Goal: Transaction & Acquisition: Purchase product/service

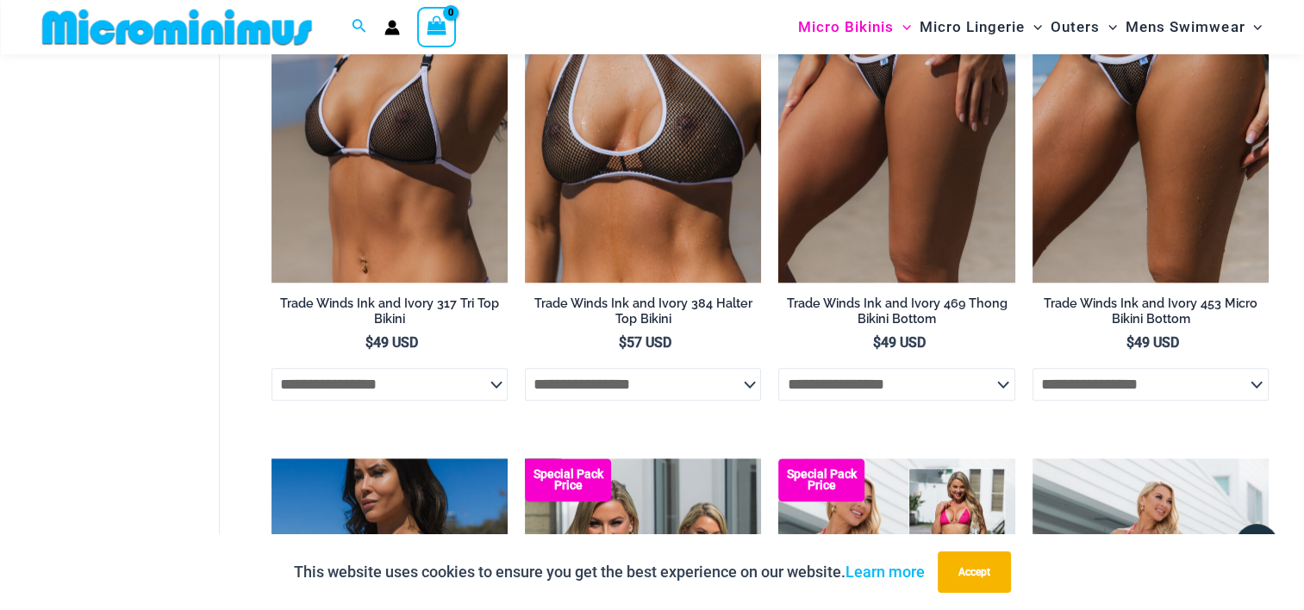
scroll to position [2011, 0]
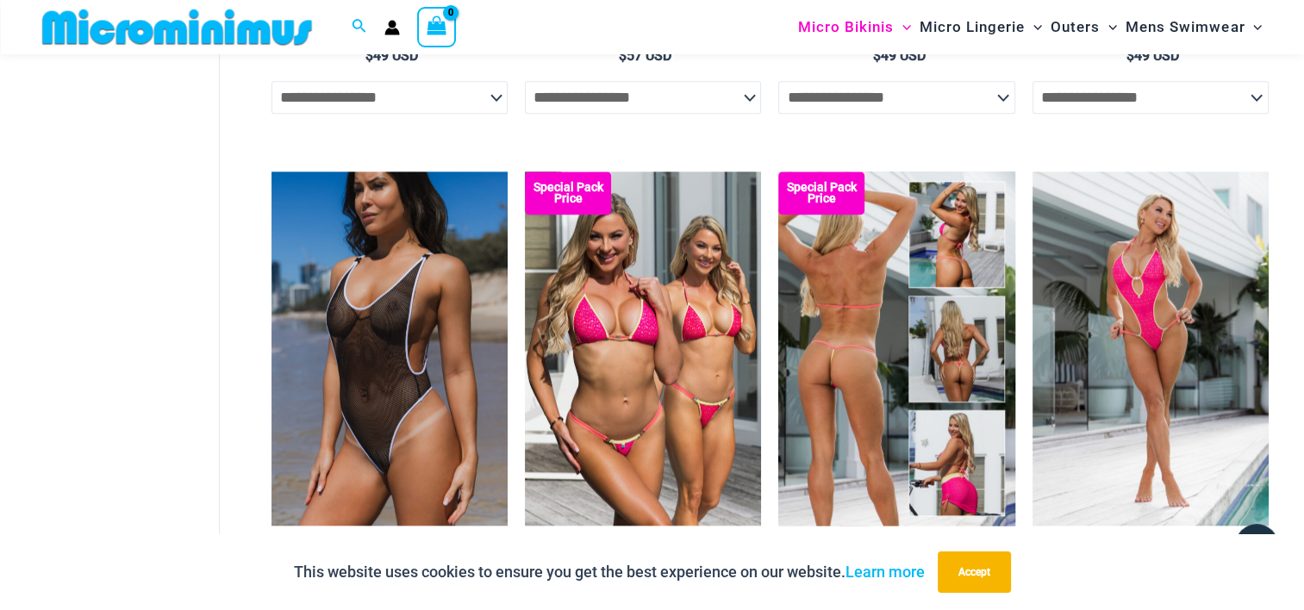
click at [946, 446] on img at bounding box center [897, 349] width 236 height 354
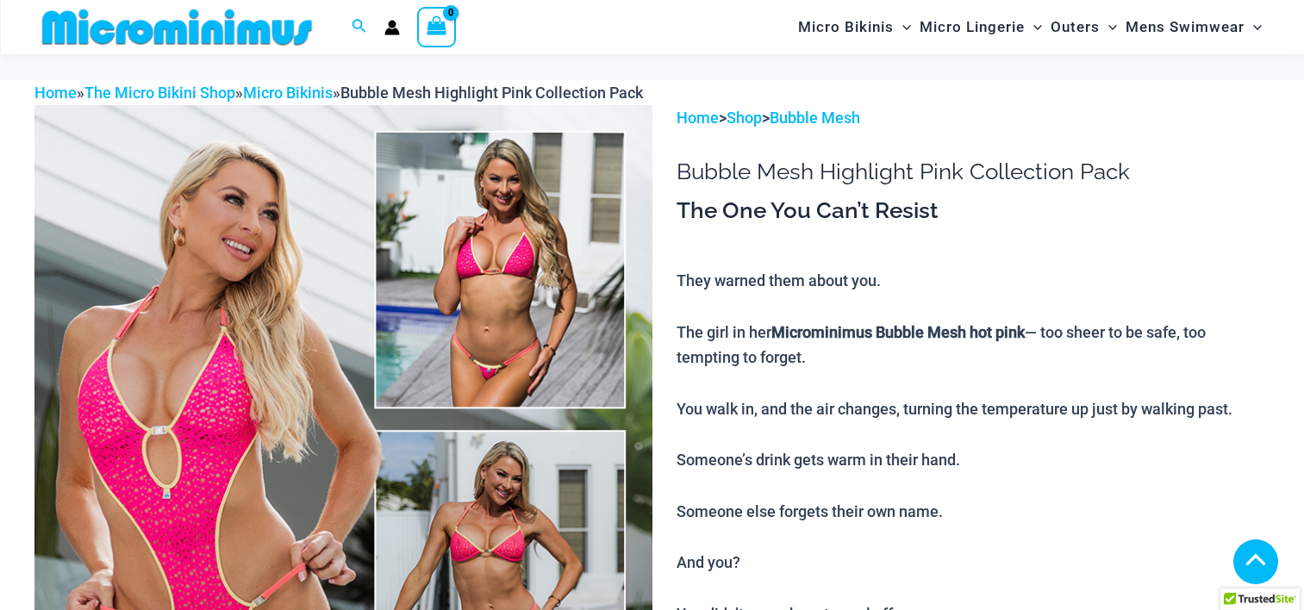
scroll to position [846, 0]
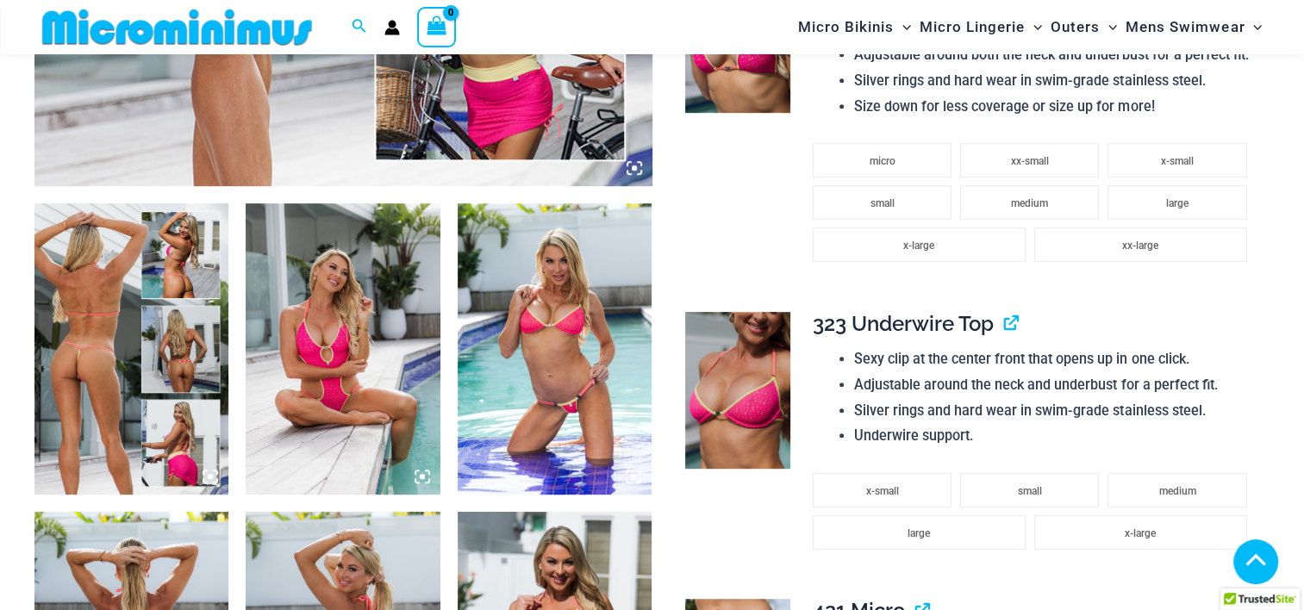
click at [148, 414] on img at bounding box center [131, 348] width 194 height 291
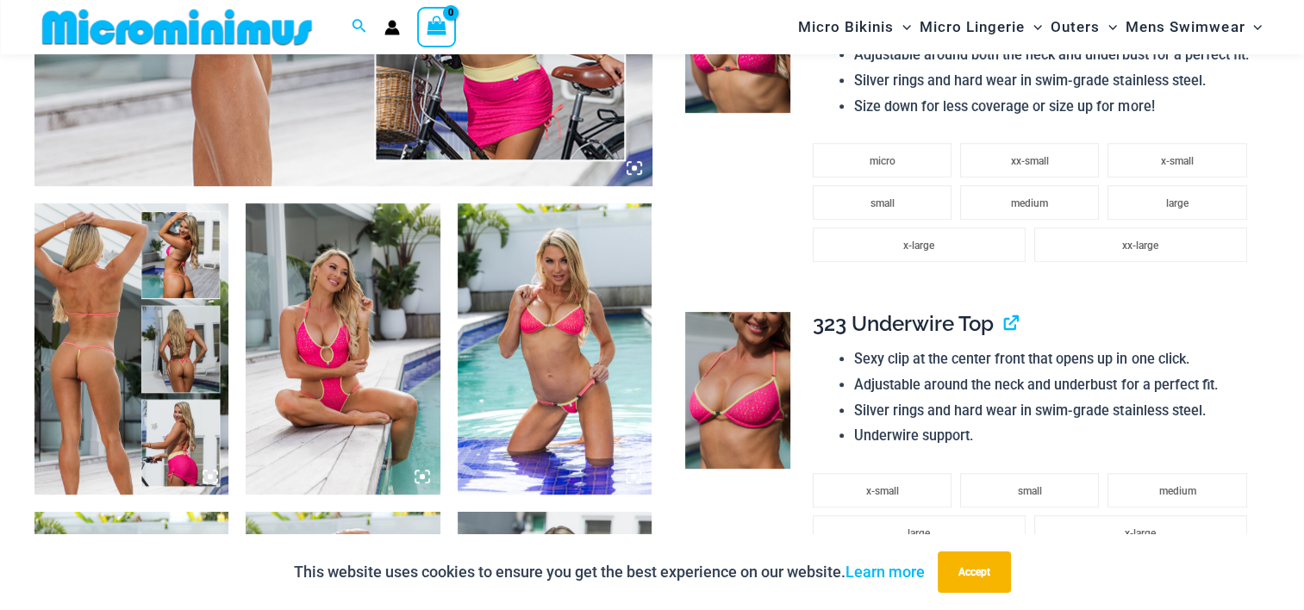
click at [137, 404] on img at bounding box center [131, 348] width 194 height 291
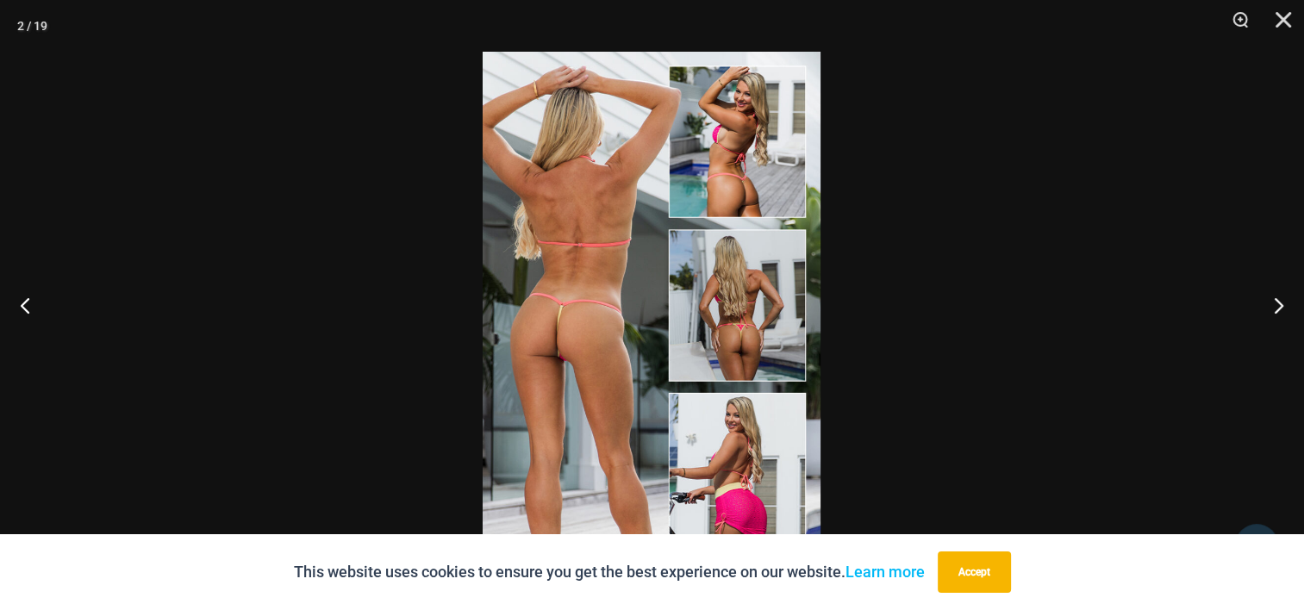
click at [583, 353] on img at bounding box center [652, 305] width 338 height 507
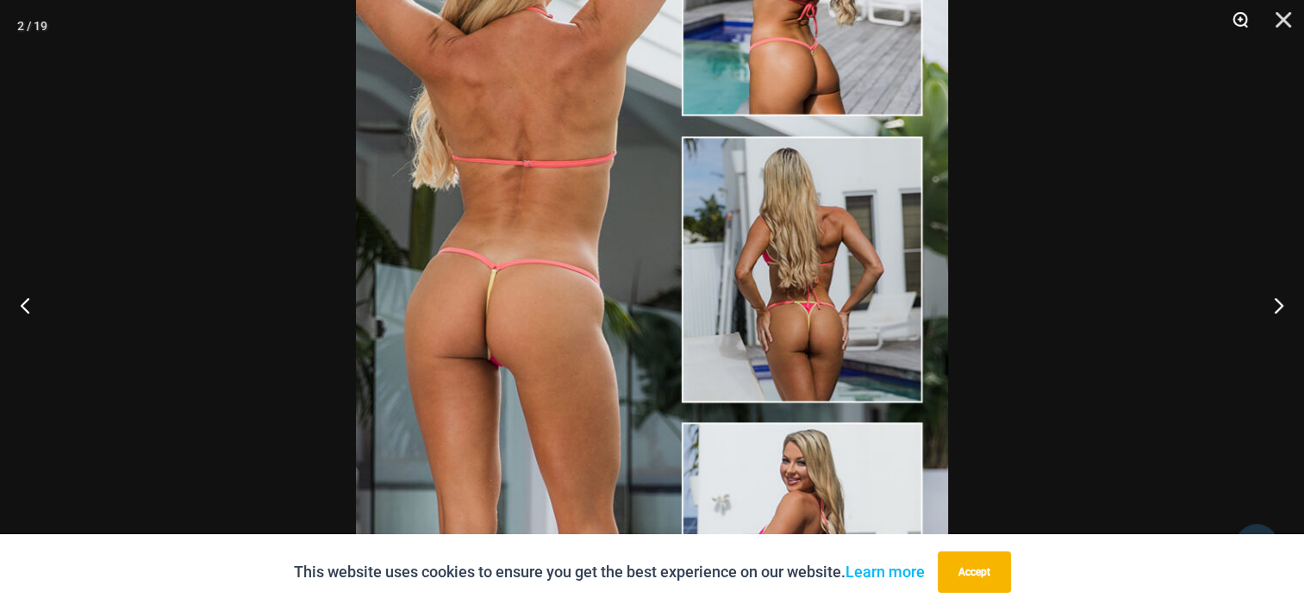
click at [1243, 16] on button "Zoom" at bounding box center [1234, 26] width 43 height 52
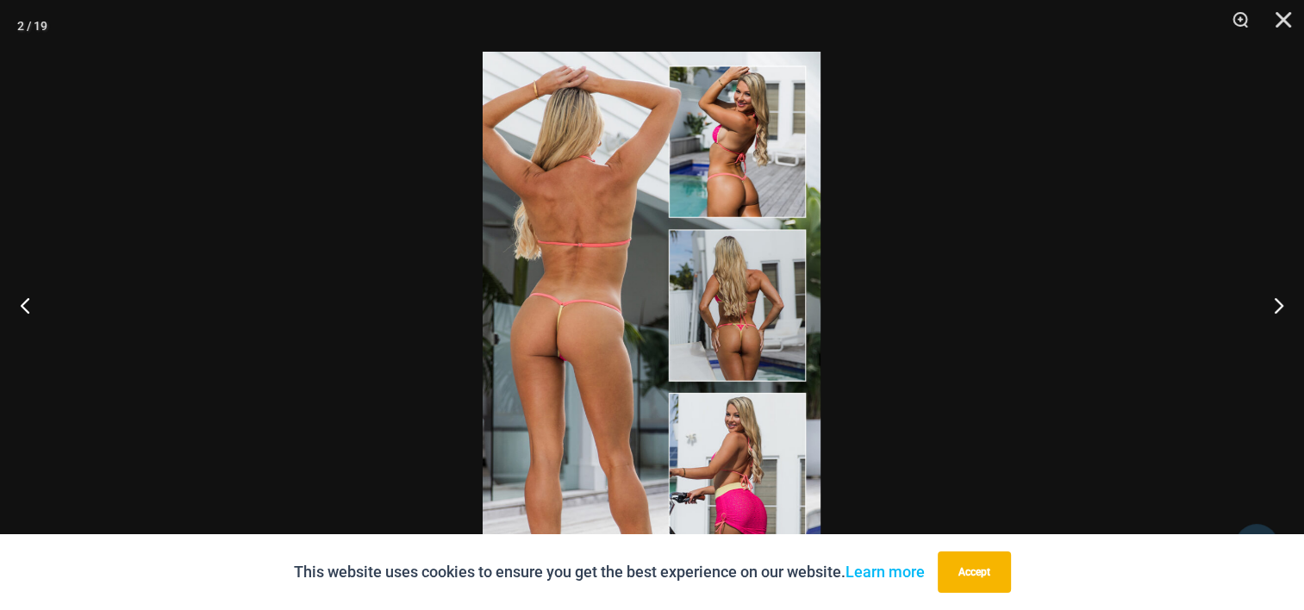
click at [553, 279] on img at bounding box center [652, 305] width 338 height 507
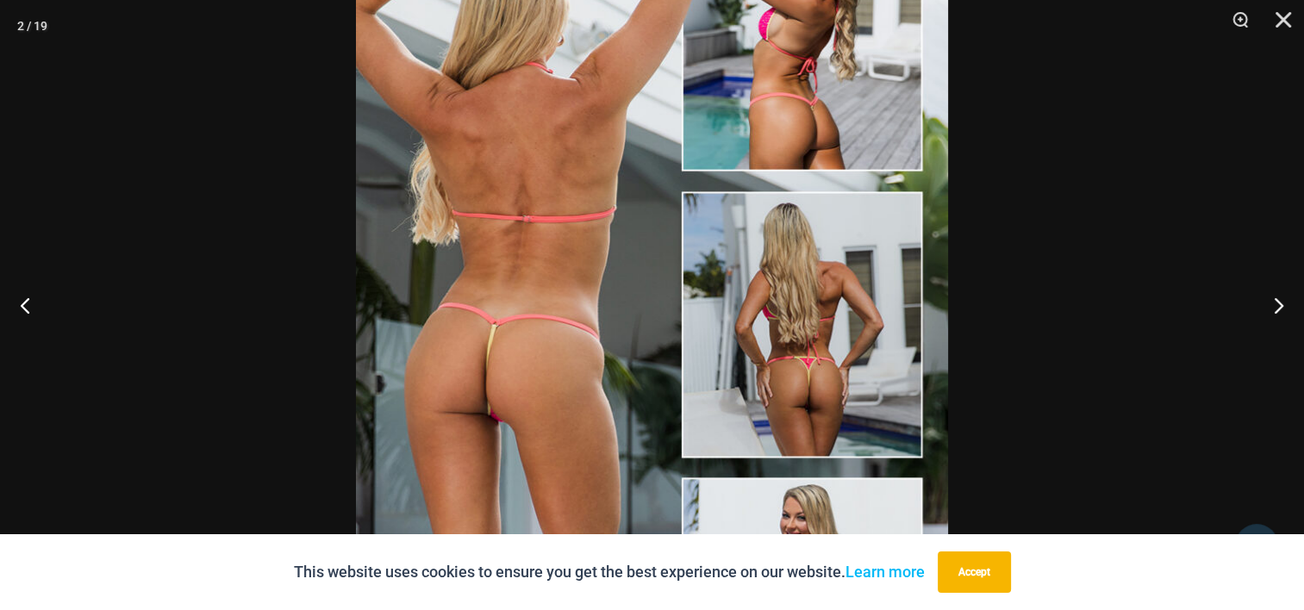
click at [652, 504] on img at bounding box center [652, 324] width 592 height 888
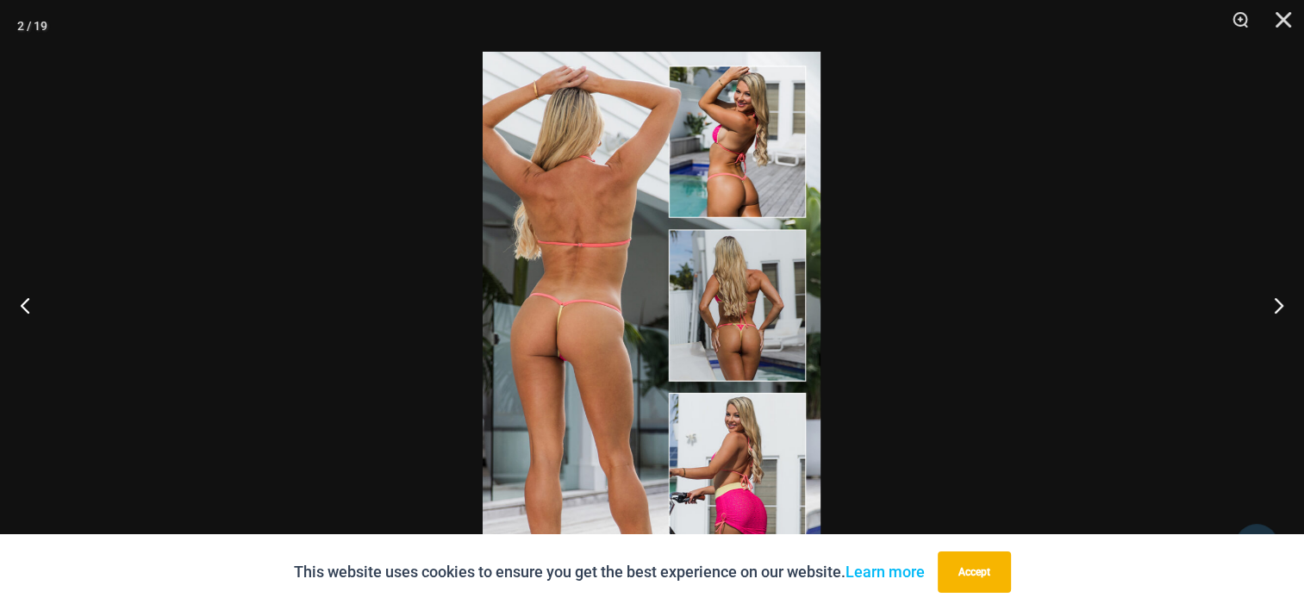
click at [652, 504] on img at bounding box center [652, 305] width 338 height 507
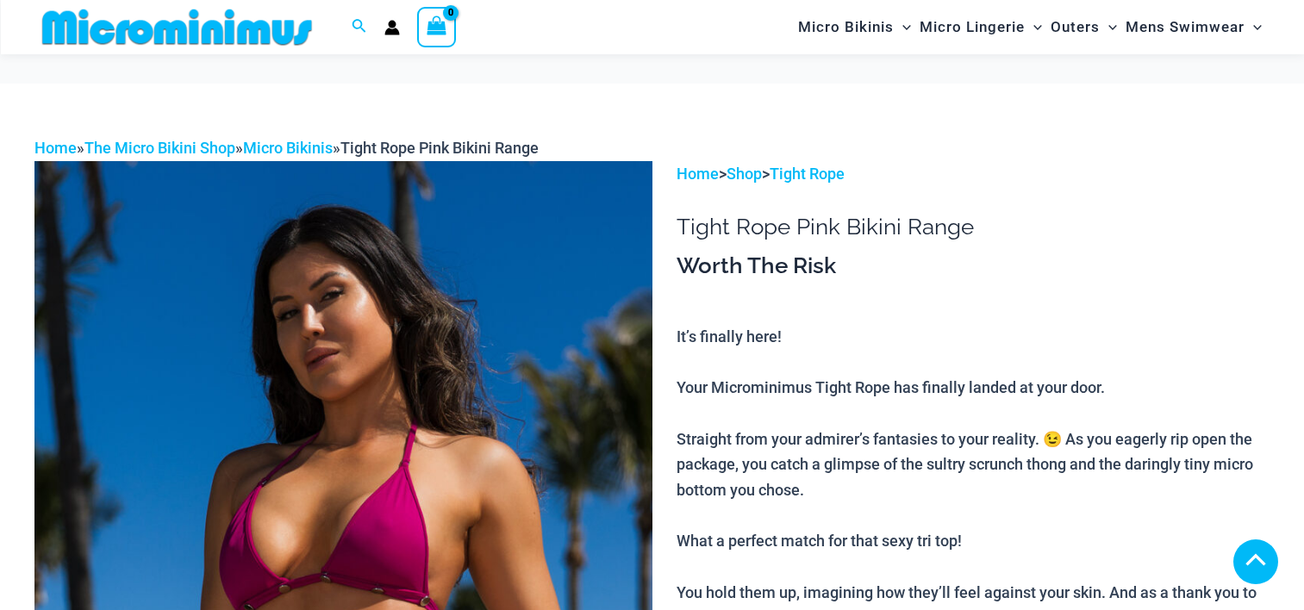
scroll to position [850, 0]
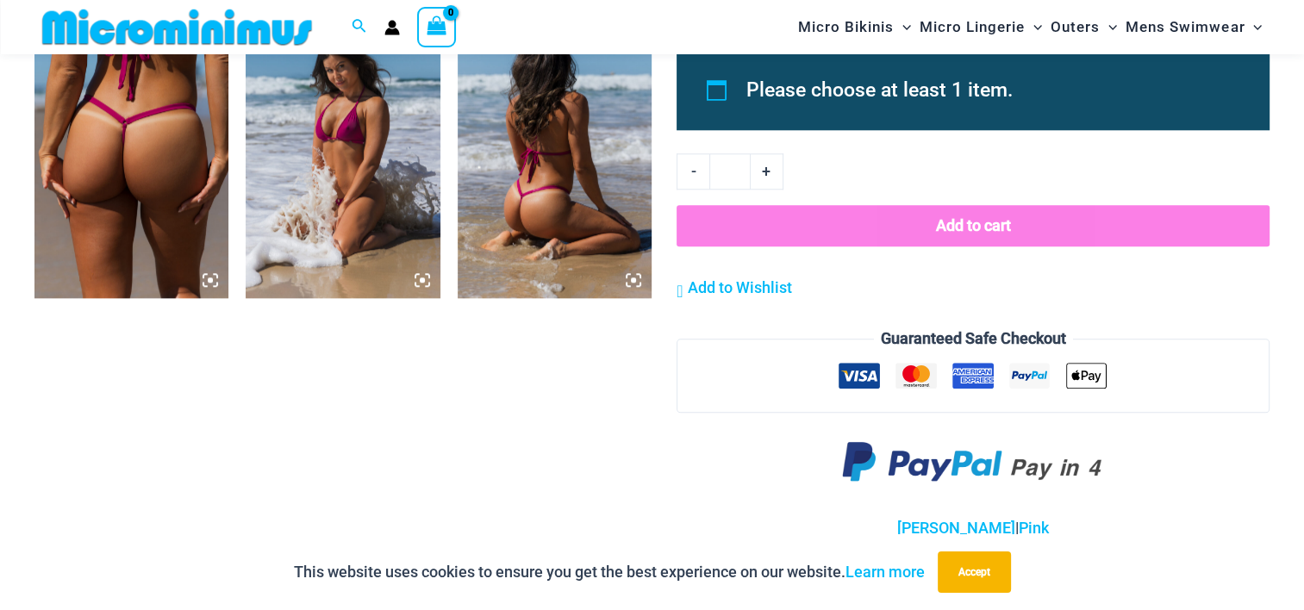
scroll to position [2000, 0]
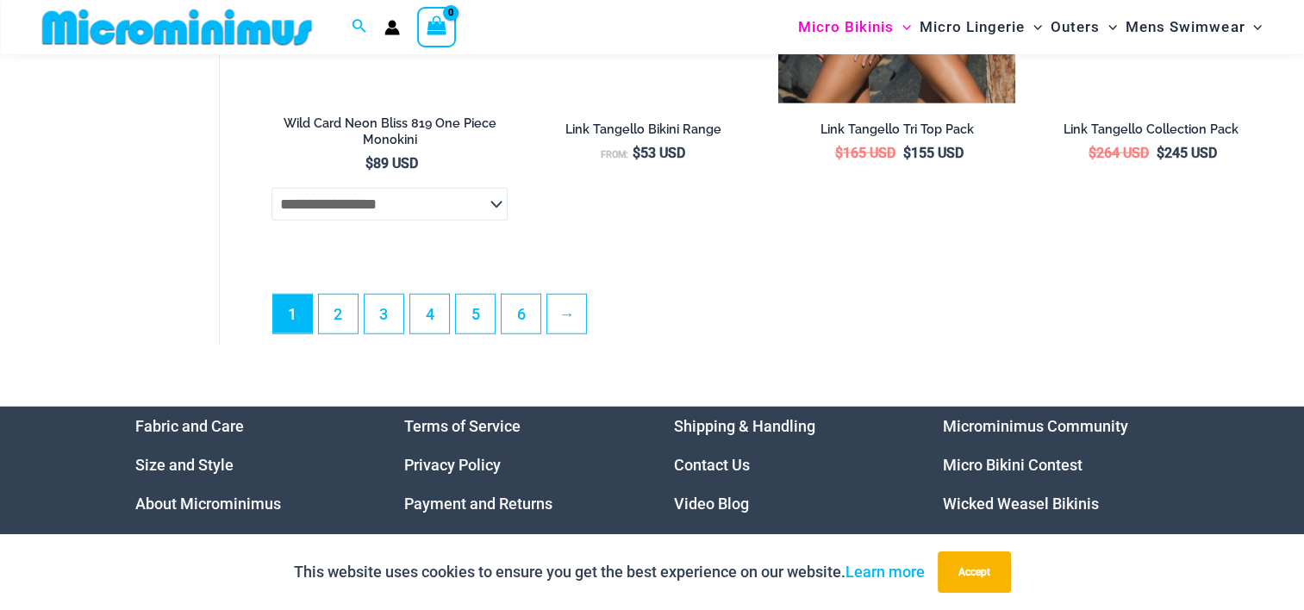
scroll to position [4583, 0]
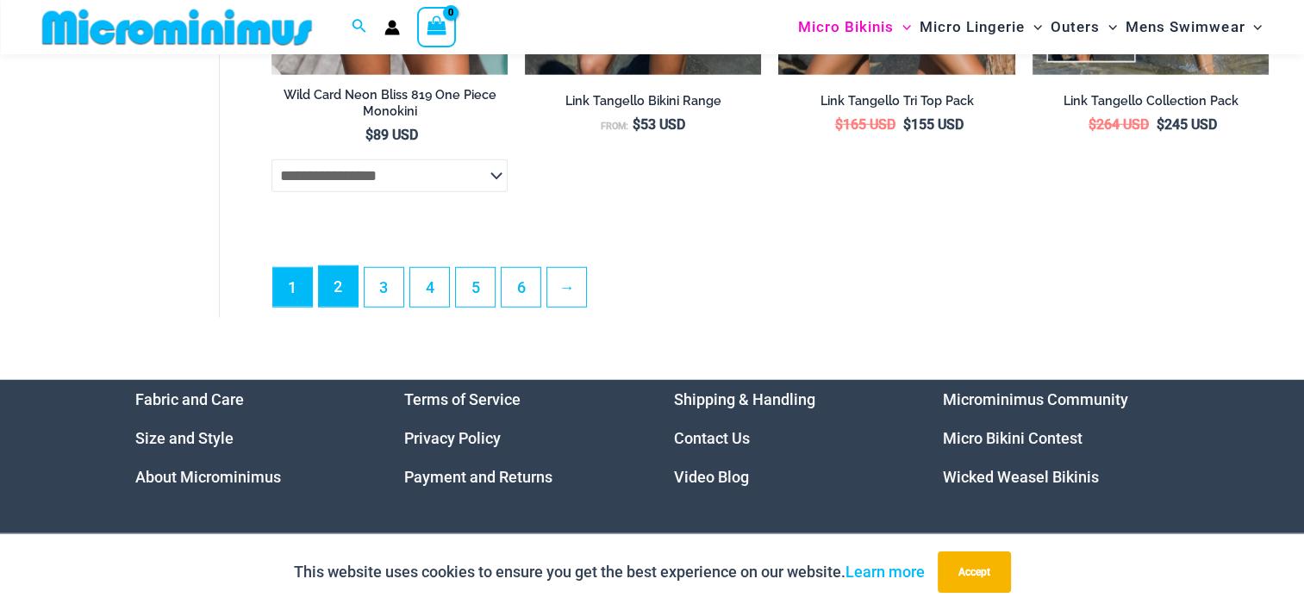
click at [337, 307] on link "2" at bounding box center [338, 286] width 39 height 41
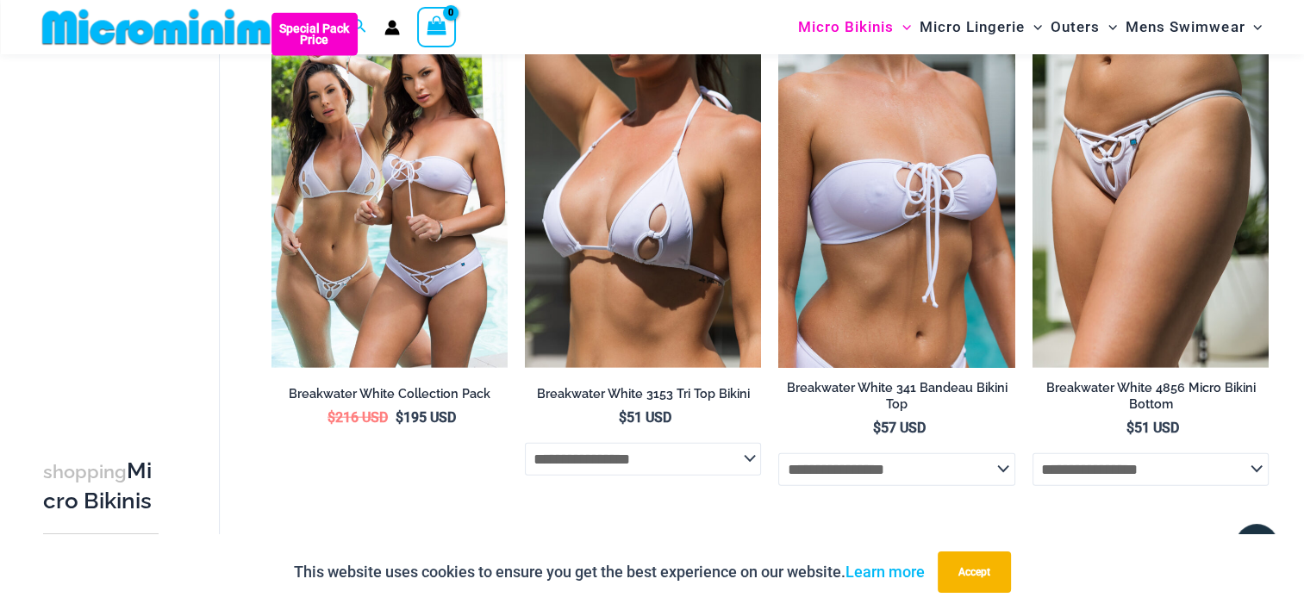
scroll to position [4007, 0]
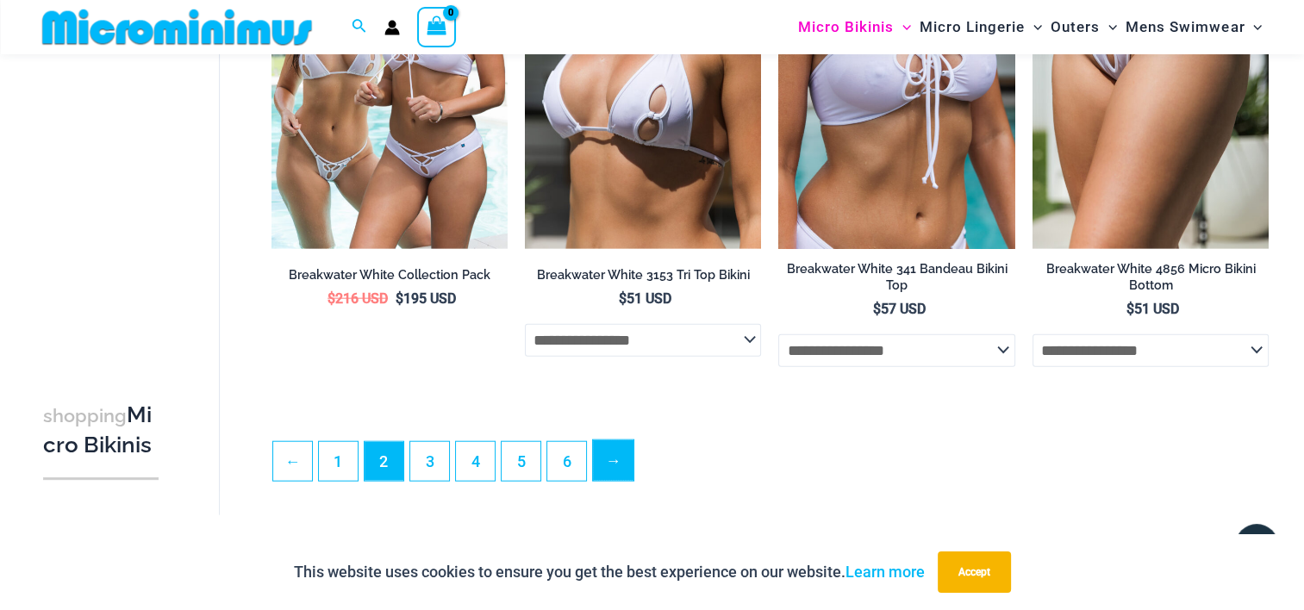
click at [616, 479] on link "→" at bounding box center [613, 461] width 41 height 41
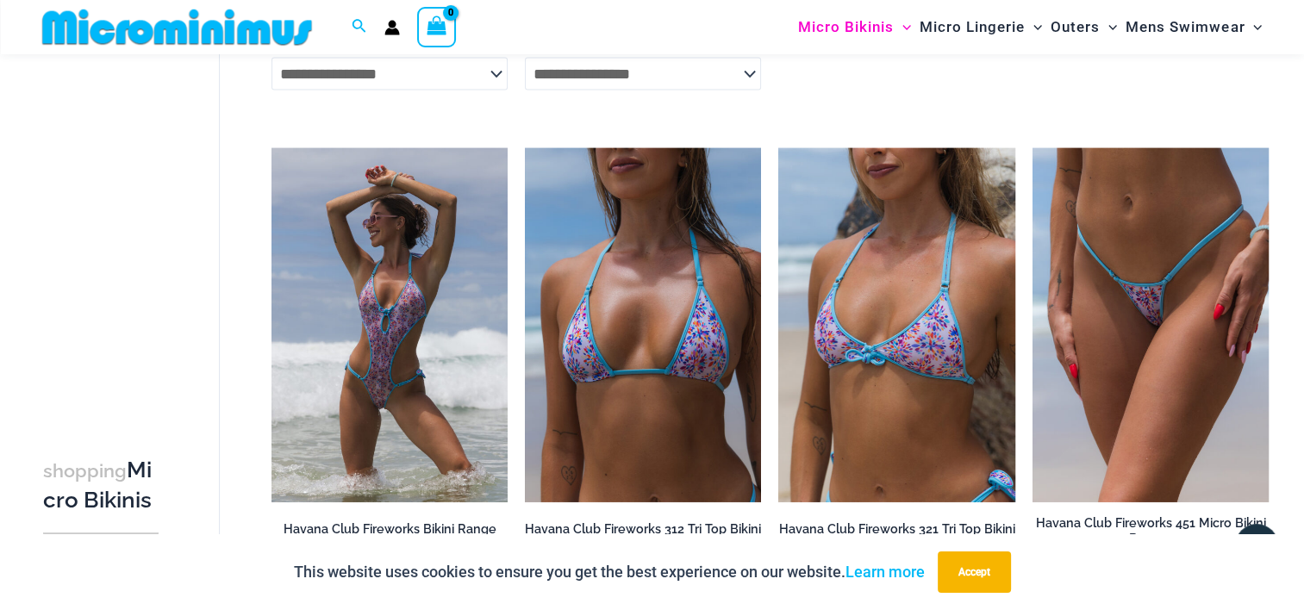
scroll to position [3145, 0]
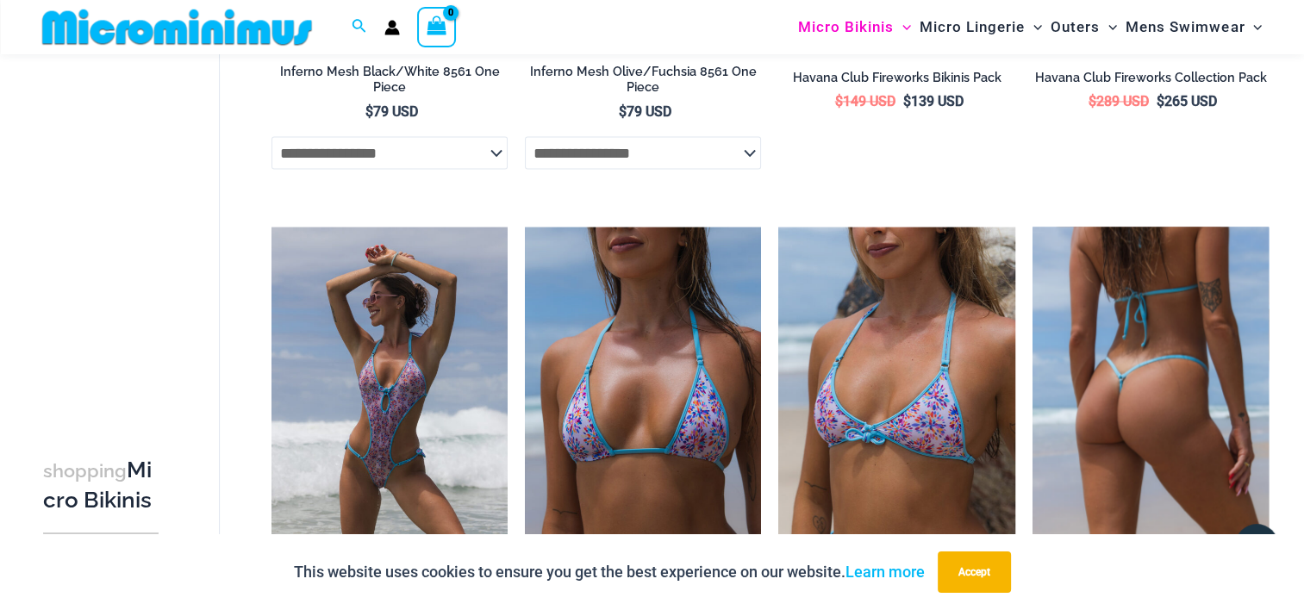
click at [1227, 393] on img at bounding box center [1151, 404] width 236 height 354
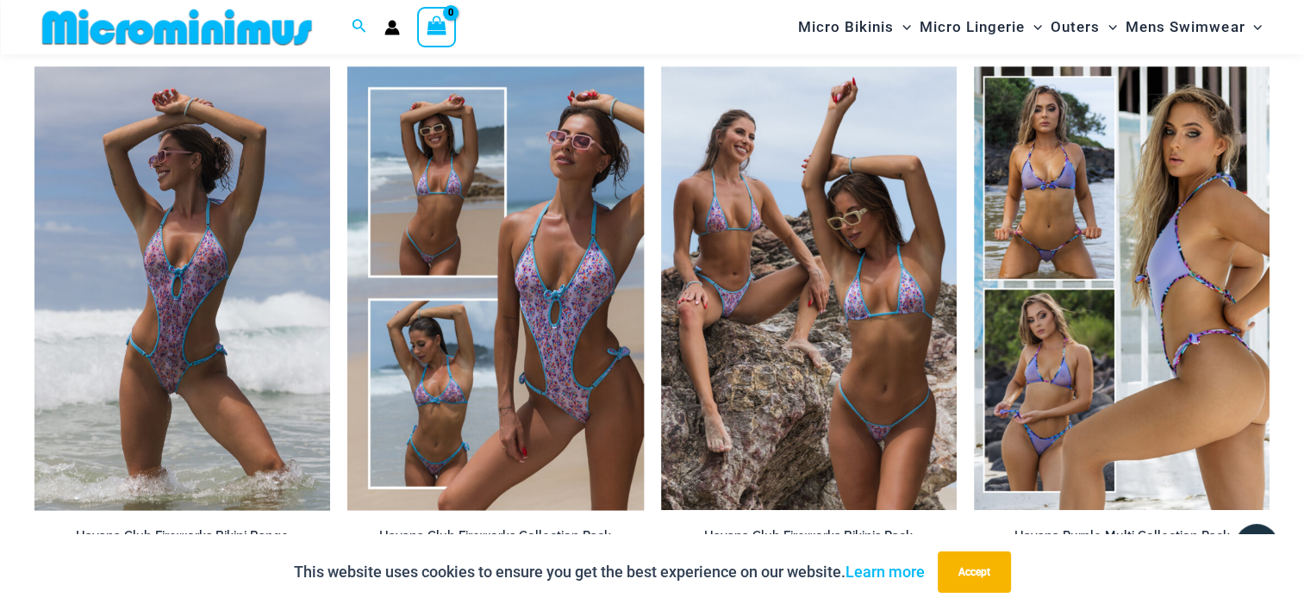
scroll to position [1421, 0]
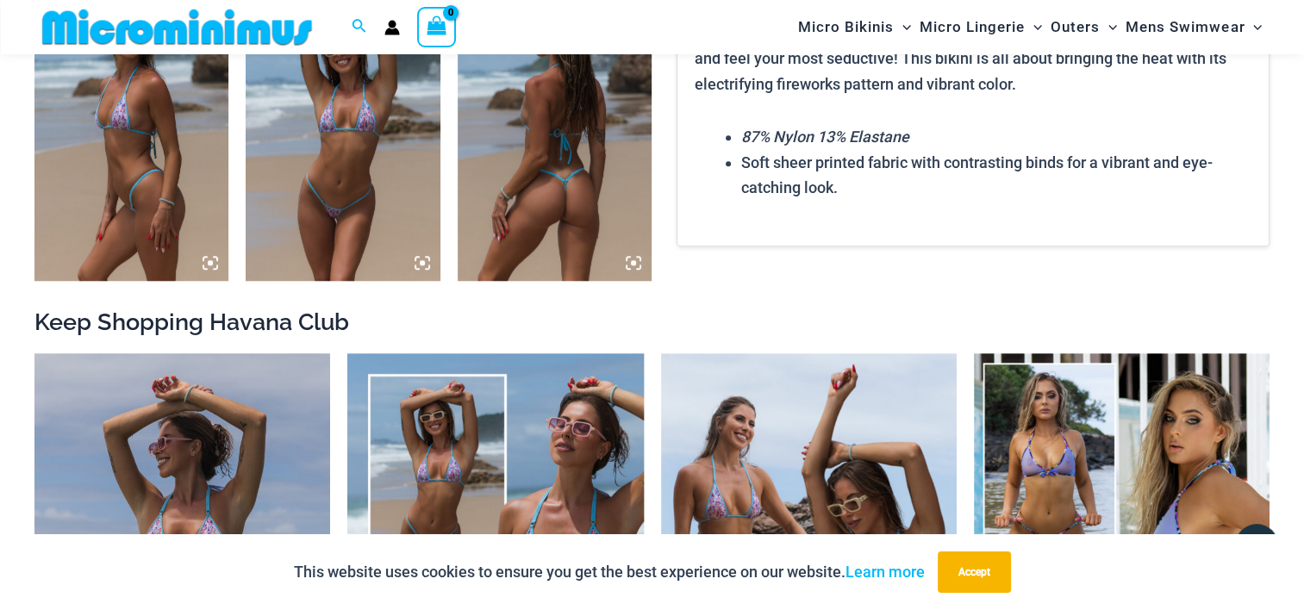
click at [530, 193] on img at bounding box center [555, 134] width 194 height 291
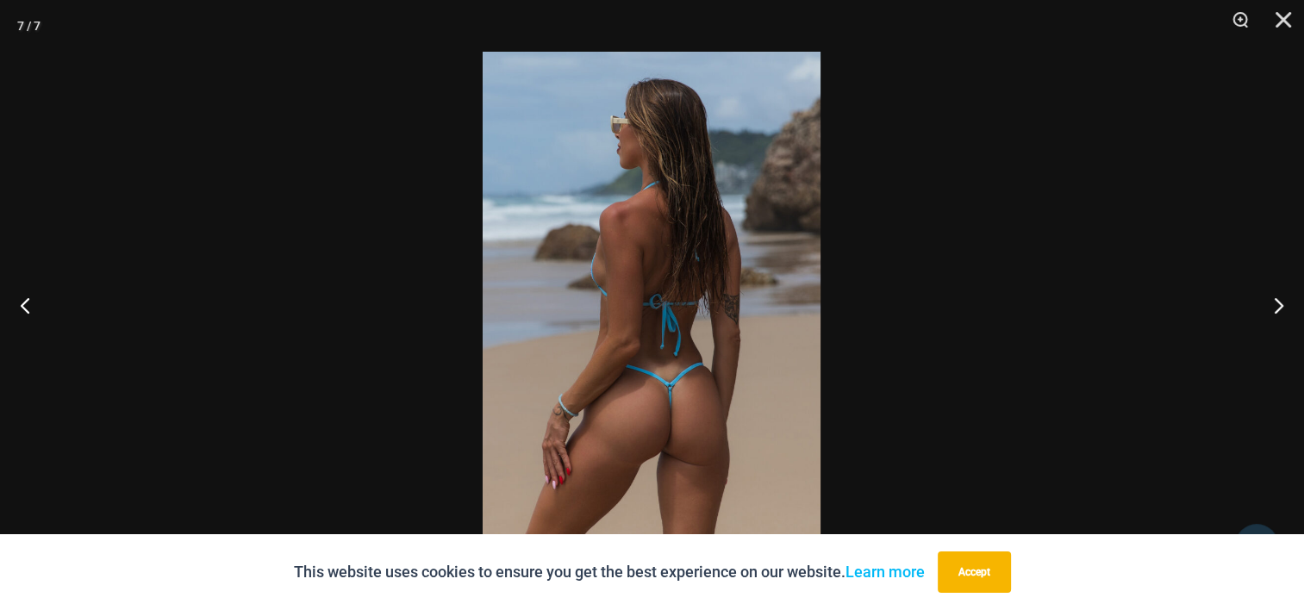
click at [594, 303] on img at bounding box center [652, 305] width 338 height 507
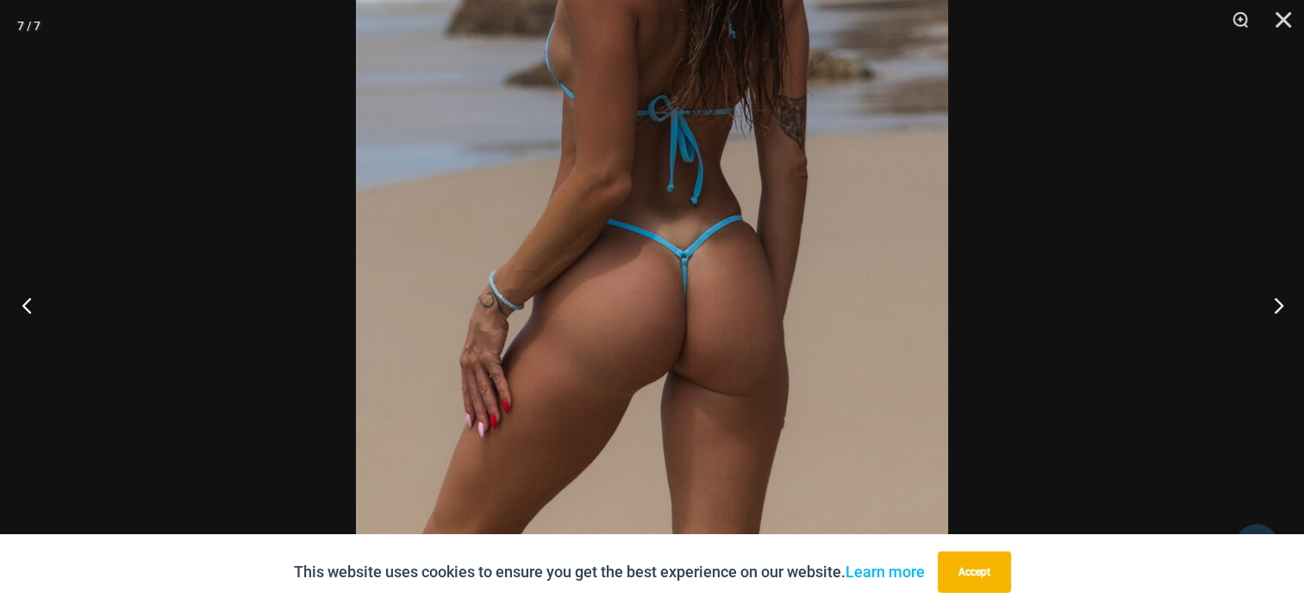
click at [24, 300] on button "Previous" at bounding box center [32, 305] width 65 height 86
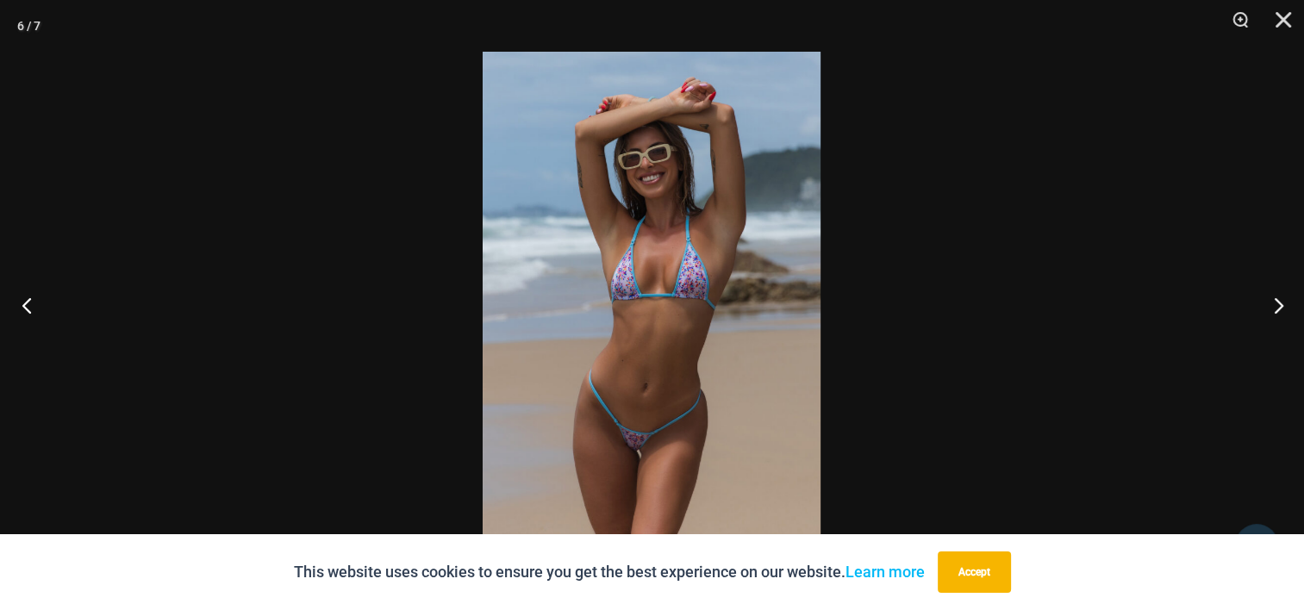
click at [24, 300] on button "Previous" at bounding box center [32, 305] width 65 height 86
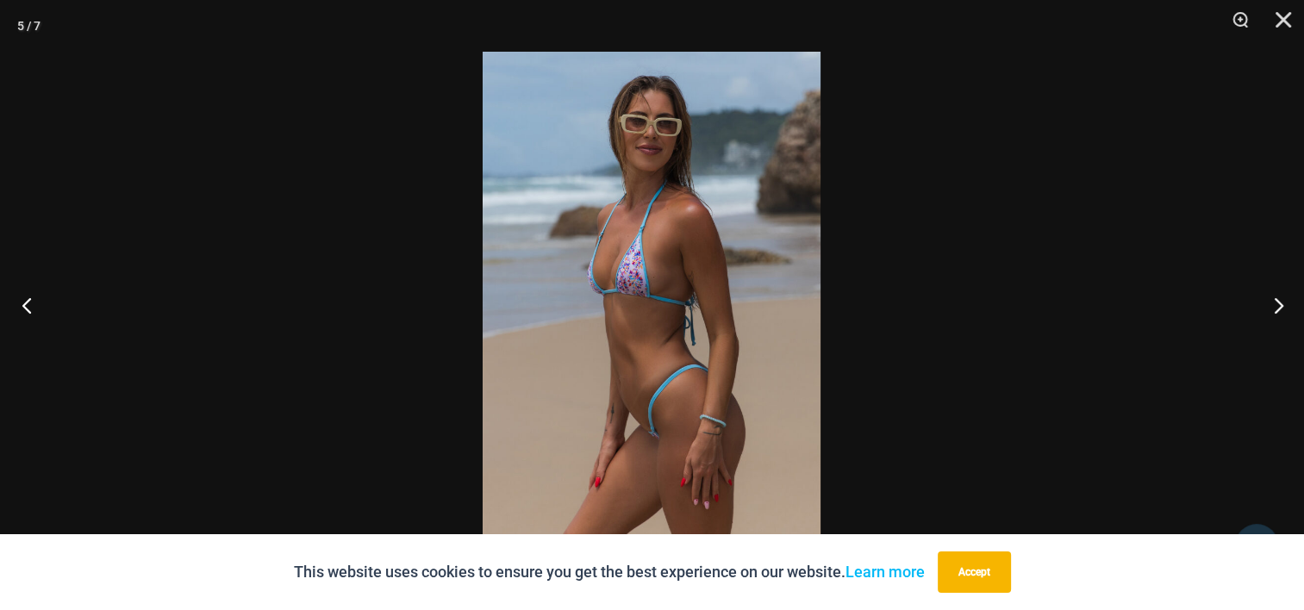
click at [24, 300] on button "Previous" at bounding box center [32, 305] width 65 height 86
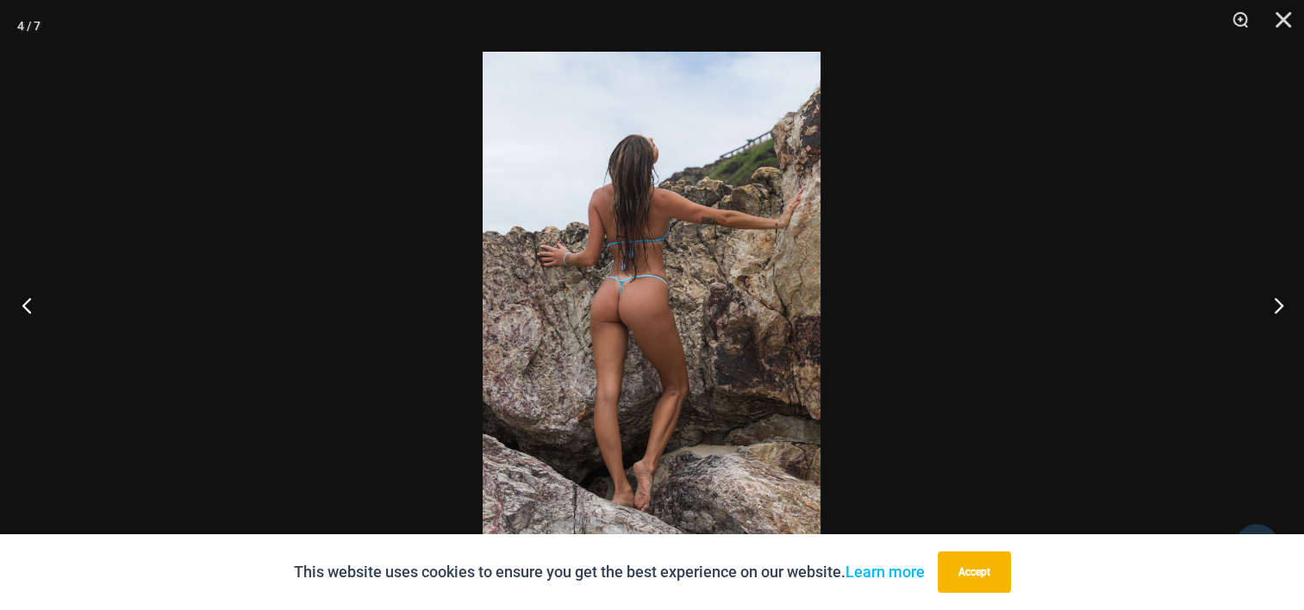
click at [24, 300] on button "Previous" at bounding box center [32, 305] width 65 height 86
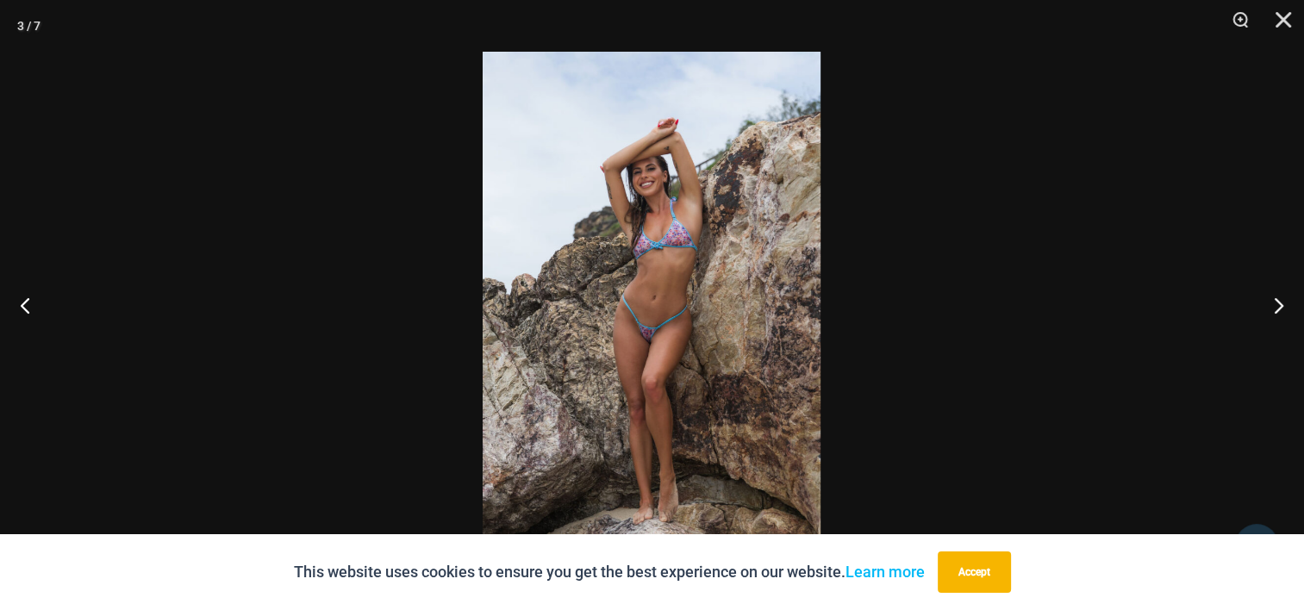
click at [602, 322] on img at bounding box center [652, 305] width 338 height 507
